Goal: Entertainment & Leisure: Consume media (video, audio)

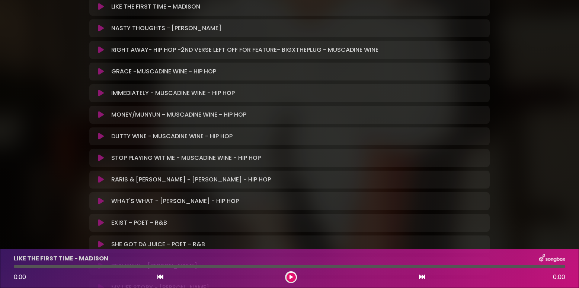
scroll to position [156, 0]
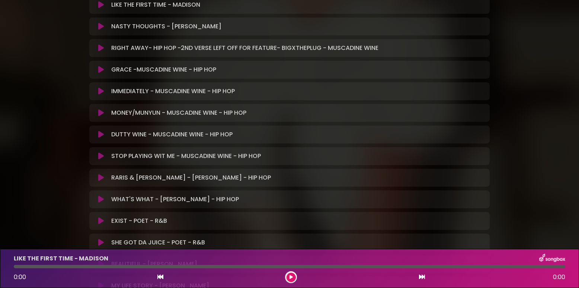
click at [102, 177] on icon at bounding box center [101, 177] width 6 height 7
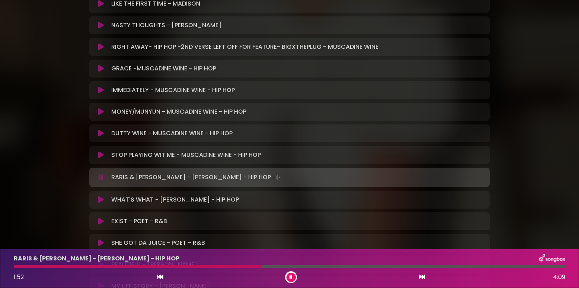
scroll to position [160, 0]
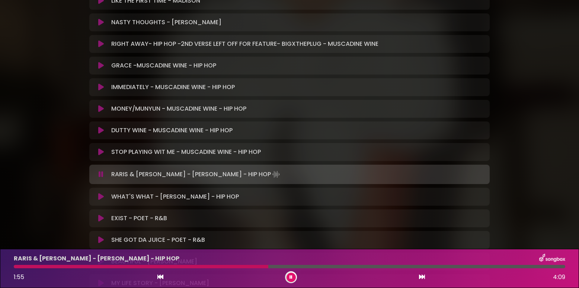
click at [100, 197] on icon at bounding box center [101, 196] width 6 height 7
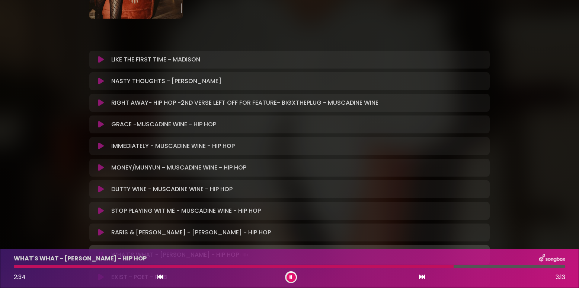
scroll to position [102, 0]
drag, startPoint x: 101, startPoint y: 209, endPoint x: 105, endPoint y: 208, distance: 4.5
click at [102, 208] on icon at bounding box center [101, 209] width 6 height 7
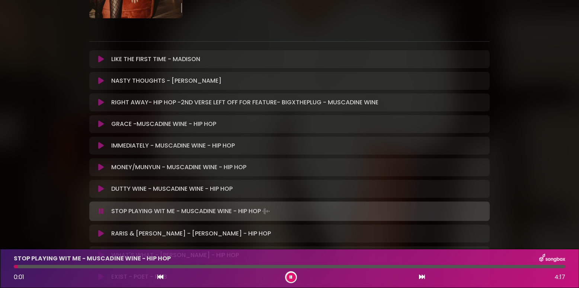
scroll to position [101, 0]
drag, startPoint x: 102, startPoint y: 102, endPoint x: 118, endPoint y: 106, distance: 15.6
click at [103, 102] on icon at bounding box center [101, 102] width 6 height 7
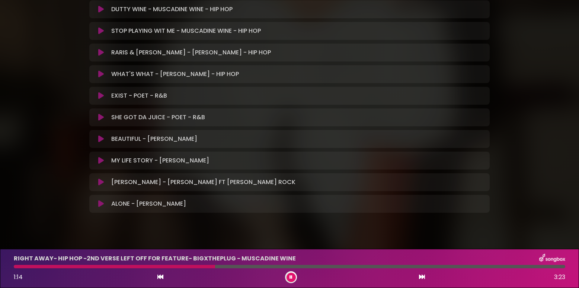
scroll to position [284, 0]
drag, startPoint x: 292, startPoint y: 278, endPoint x: 211, endPoint y: 183, distance: 125.0
click at [292, 278] on button at bounding box center [290, 276] width 9 height 9
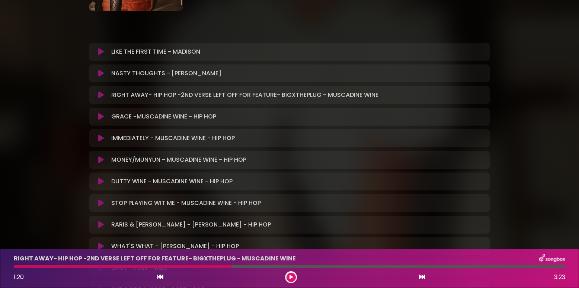
scroll to position [94, 0]
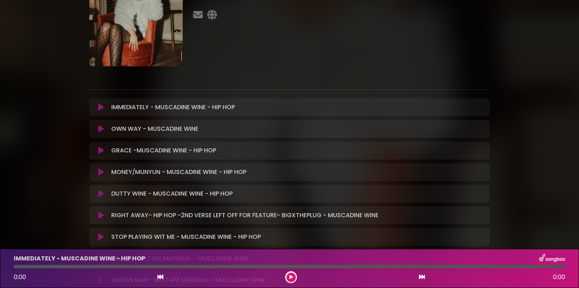
scroll to position [141, 0]
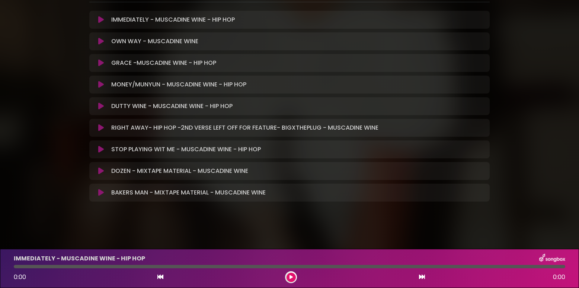
click at [99, 193] on icon at bounding box center [101, 192] width 6 height 7
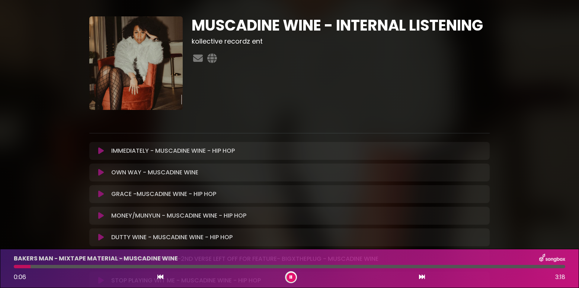
scroll to position [0, 0]
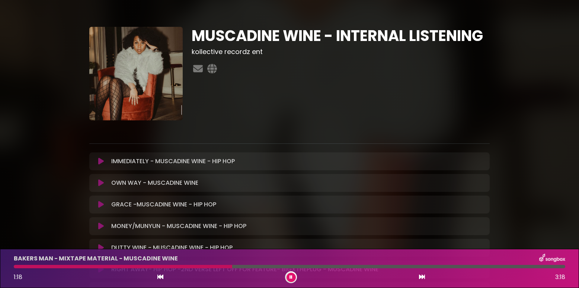
click at [100, 182] on icon at bounding box center [101, 182] width 6 height 7
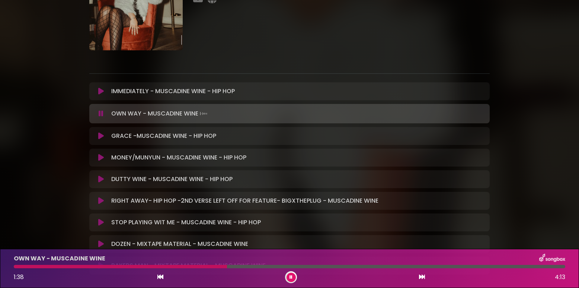
scroll to position [71, 0]
click at [100, 182] on div "DUTTY WINE - MUSCADINE WINE - HIP HOP Loading Track..." at bounding box center [289, 178] width 391 height 9
click at [100, 178] on icon at bounding box center [101, 177] width 6 height 7
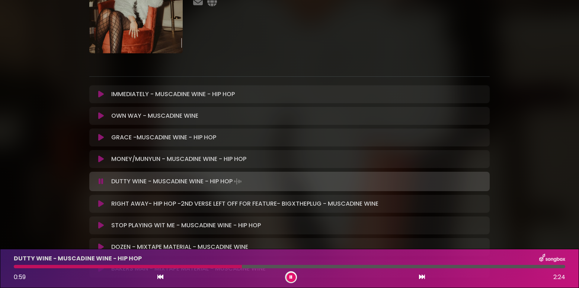
scroll to position [67, 0]
click at [101, 178] on icon at bounding box center [101, 181] width 5 height 7
